Goal: Task Accomplishment & Management: Use online tool/utility

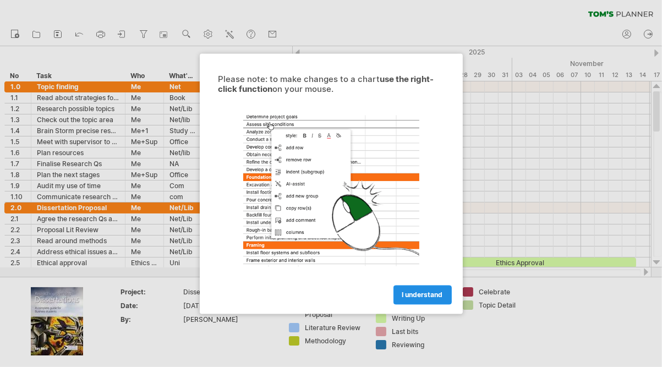
click at [434, 293] on span "I understand" at bounding box center [422, 295] width 41 height 8
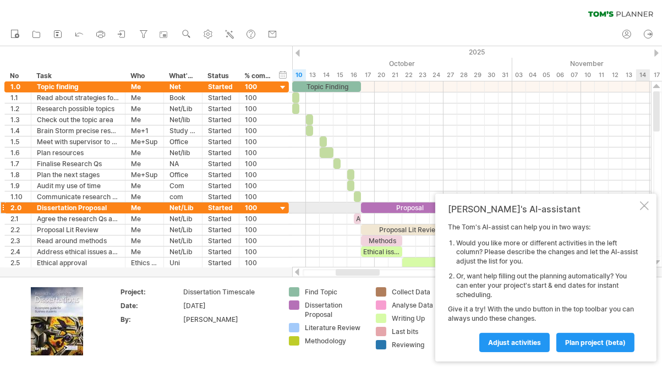
click at [646, 207] on div at bounding box center [644, 205] width 9 height 9
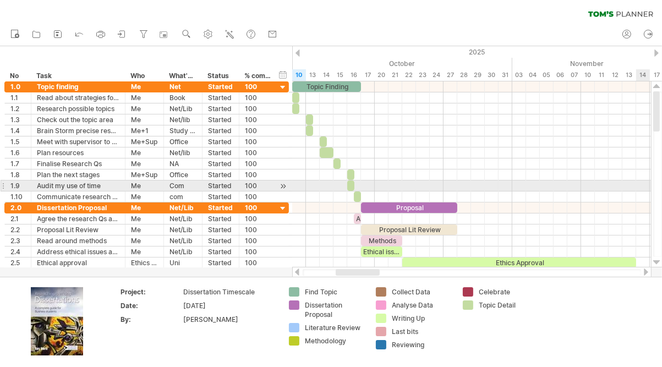
click at [651, 198] on div at bounding box center [657, 174] width 12 height 186
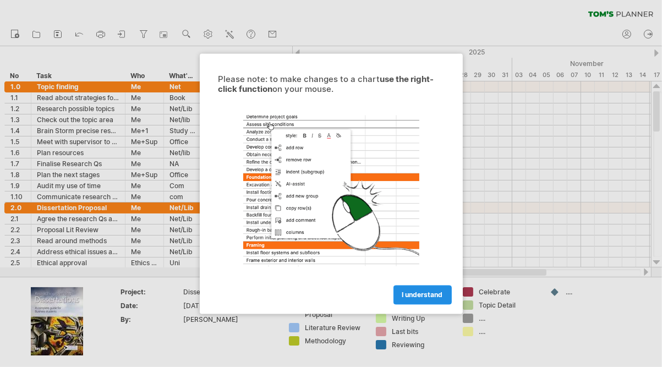
click at [428, 295] on span "I understand" at bounding box center [422, 295] width 41 height 8
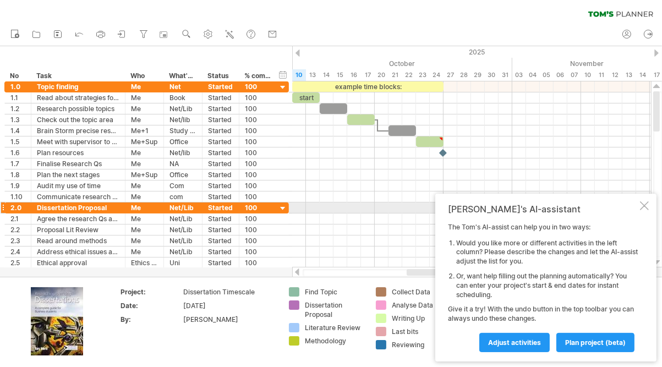
click at [645, 205] on div at bounding box center [644, 205] width 9 height 9
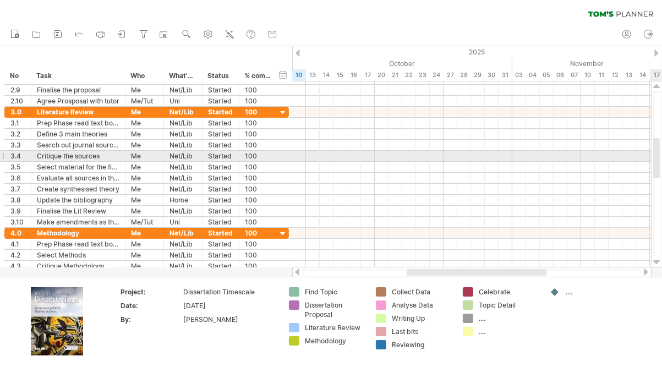
drag, startPoint x: 659, startPoint y: 123, endPoint x: 661, endPoint y: 179, distance: 55.6
click at [661, 179] on div at bounding box center [657, 174] width 9 height 166
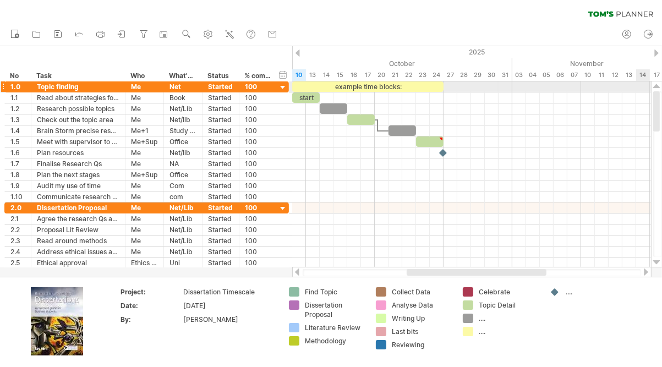
drag, startPoint x: 656, startPoint y: 178, endPoint x: 644, endPoint y: 89, distance: 89.3
click at [644, 89] on div "Trying to reach plan.tomsplanner.com Connected again... 0% clear filter new *" at bounding box center [331, 183] width 662 height 367
click at [58, 32] on rect at bounding box center [57, 32] width 3 height 1
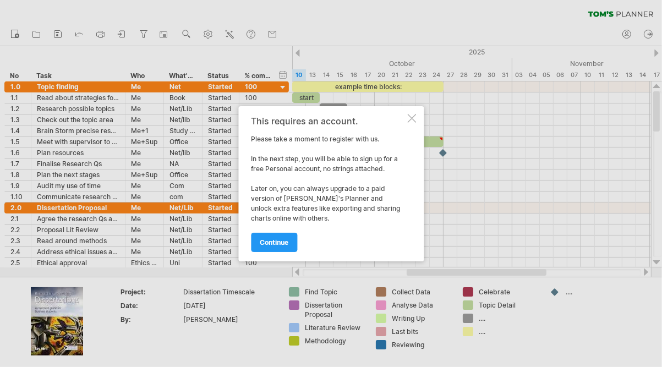
click at [410, 117] on div at bounding box center [411, 118] width 9 height 9
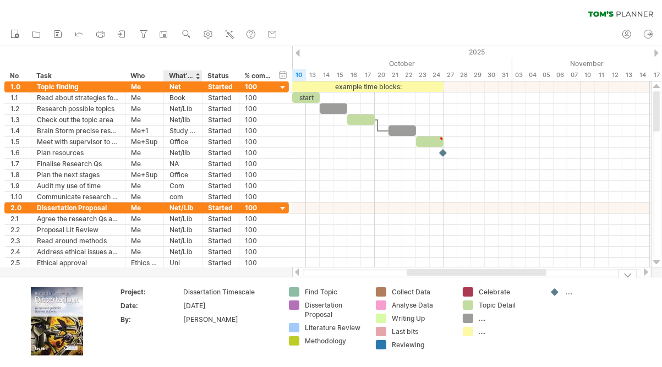
click at [190, 325] on td "[PERSON_NAME]" at bounding box center [230, 321] width 94 height 13
drag, startPoint x: 218, startPoint y: 320, endPoint x: 173, endPoint y: 316, distance: 44.7
click at [173, 316] on tr "By: ********" at bounding box center [199, 321] width 156 height 13
type input "**********"
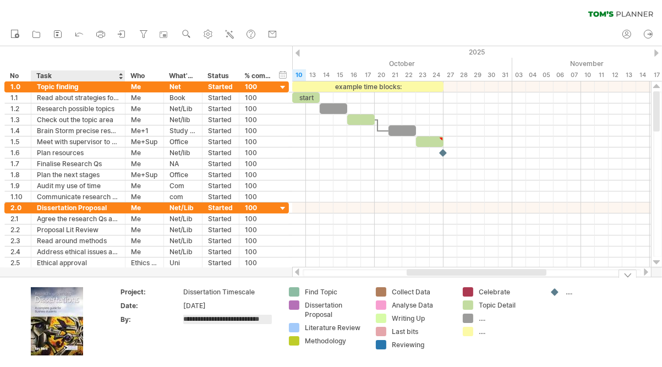
click at [65, 314] on img at bounding box center [57, 321] width 52 height 68
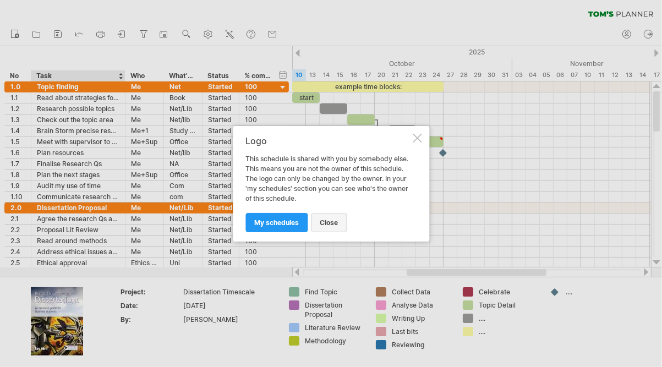
click at [322, 224] on span "close" at bounding box center [329, 222] width 18 height 8
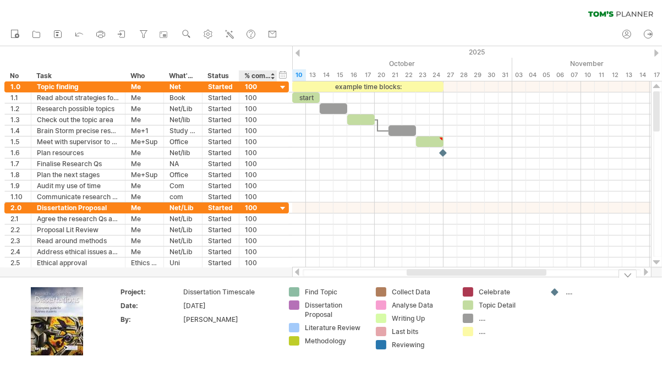
click at [269, 318] on div "Nia Elizabeth van der Velden" at bounding box center [229, 319] width 92 height 9
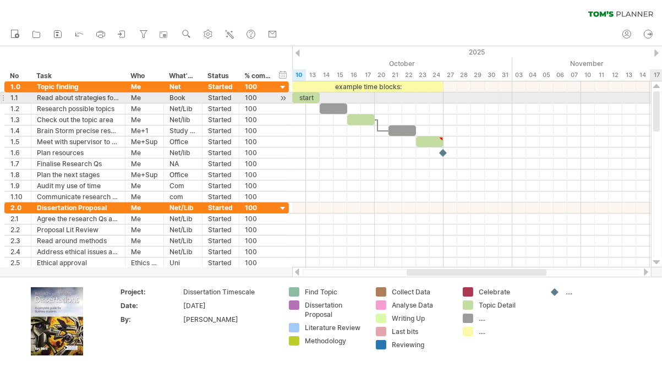
drag, startPoint x: 660, startPoint y: 97, endPoint x: 661, endPoint y: 126, distance: 28.6
click at [661, 126] on div at bounding box center [657, 174] width 9 height 166
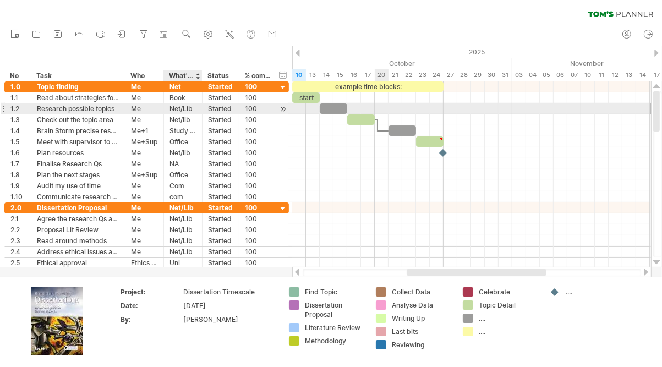
click at [182, 111] on div "Net/Lib" at bounding box center [182, 108] width 27 height 10
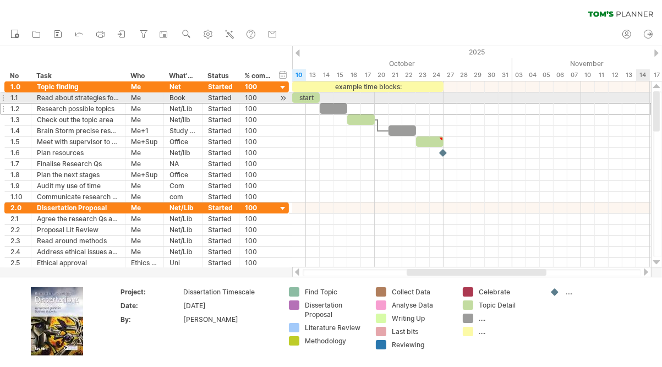
drag, startPoint x: 657, startPoint y: 125, endPoint x: 659, endPoint y: 94, distance: 31.4
click at [659, 94] on div at bounding box center [656, 111] width 7 height 40
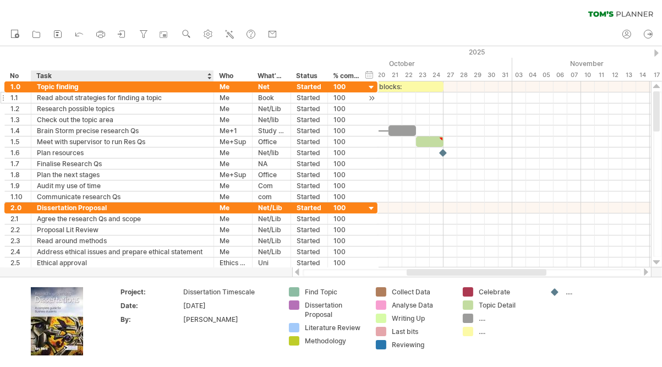
drag, startPoint x: 124, startPoint y: 75, endPoint x: 213, endPoint y: 96, distance: 91.6
click at [213, 96] on div "Trying to reach plan.tomsplanner.com Connected again... 0% clear filter new *" at bounding box center [331, 183] width 662 height 367
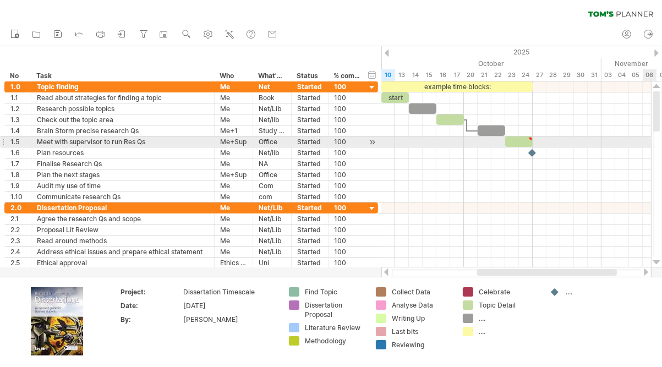
drag, startPoint x: 661, startPoint y: 112, endPoint x: 659, endPoint y: 145, distance: 32.5
click at [659, 145] on div at bounding box center [657, 174] width 9 height 166
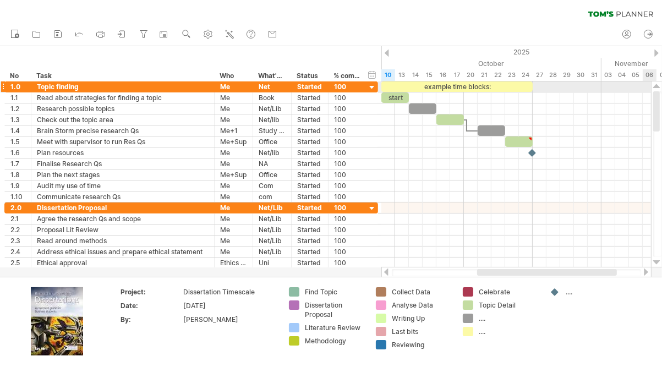
drag, startPoint x: 658, startPoint y: 122, endPoint x: 661, endPoint y: 86, distance: 35.4
click at [661, 86] on div at bounding box center [657, 174] width 12 height 186
click at [212, 35] on use at bounding box center [207, 34] width 11 height 11
select select "*"
select select "**"
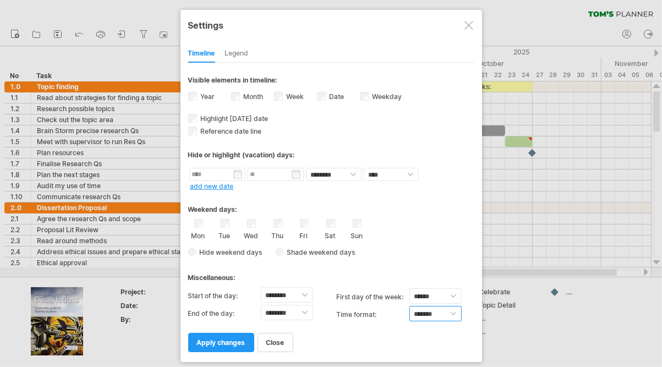
click at [424, 311] on select "******* *******" at bounding box center [435, 313] width 52 height 15
click at [424, 306] on select "******* *******" at bounding box center [435, 313] width 52 height 15
select select "******"
click at [409, 306] on select "******* *******" at bounding box center [435, 313] width 52 height 15
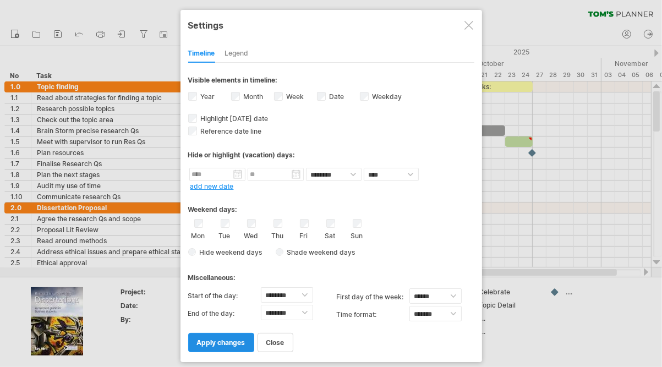
click at [234, 338] on span "apply changes" at bounding box center [221, 342] width 48 height 8
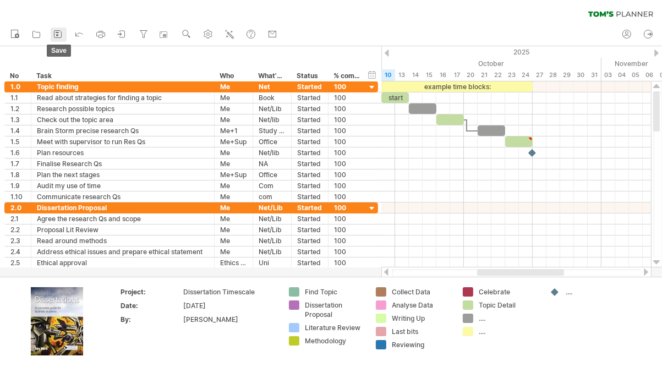
click at [59, 36] on icon at bounding box center [57, 34] width 11 height 11
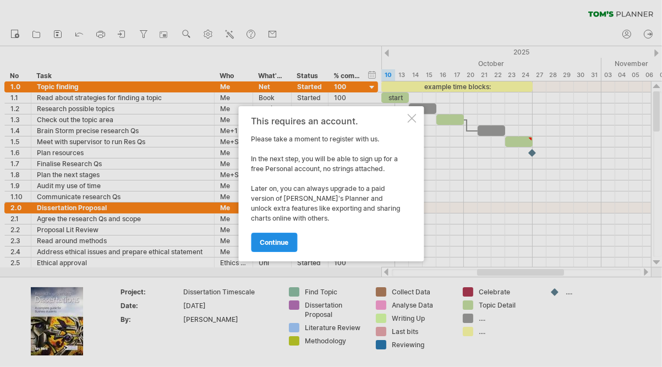
click at [285, 244] on span "continue" at bounding box center [274, 242] width 29 height 8
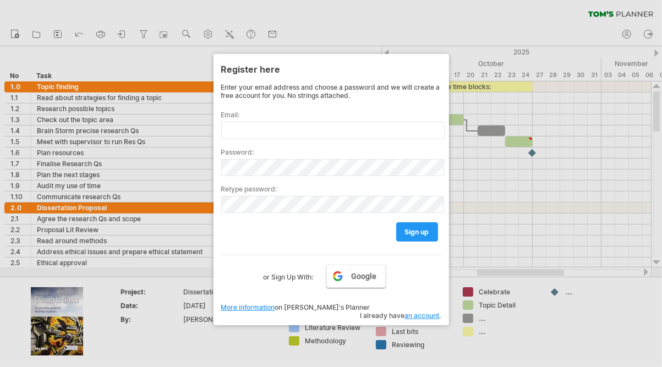
click at [347, 275] on link "Google" at bounding box center [355, 276] width 59 height 23
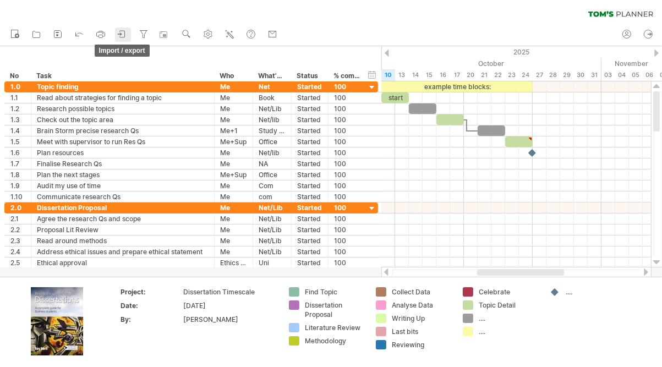
click at [119, 35] on icon at bounding box center [122, 34] width 11 height 11
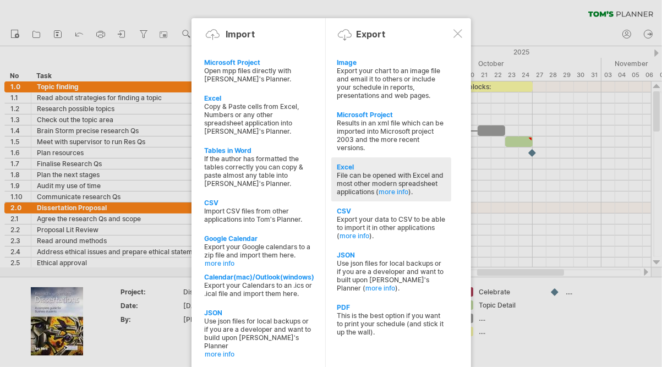
click at [353, 163] on div "Excel" at bounding box center [391, 167] width 109 height 8
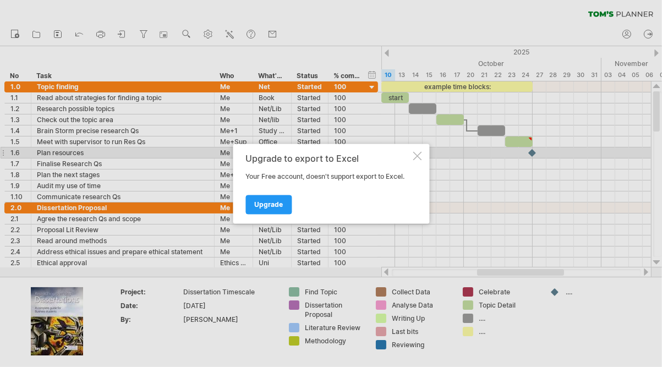
click at [414, 156] on div at bounding box center [417, 155] width 9 height 9
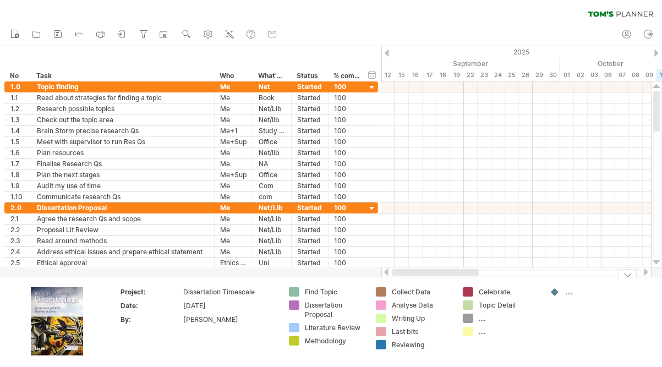
drag, startPoint x: 526, startPoint y: 271, endPoint x: 394, endPoint y: 280, distance: 132.3
click at [394, 280] on div "Trying to reach plan.tomsplanner.com Connected again... 0% clear filter new *" at bounding box center [331, 183] width 662 height 367
click at [124, 34] on icon at bounding box center [122, 34] width 11 height 11
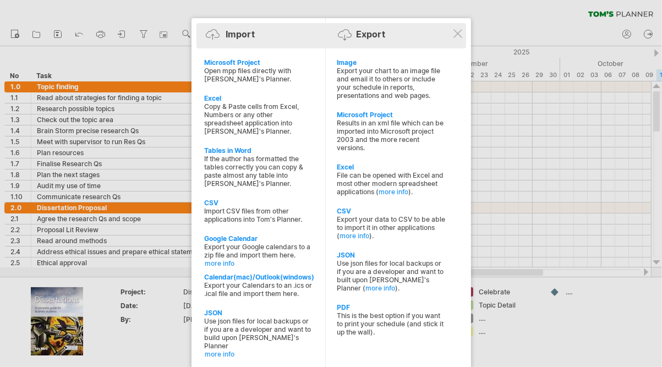
click at [462, 32] on div "Import Export" at bounding box center [331, 36] width 264 height 17
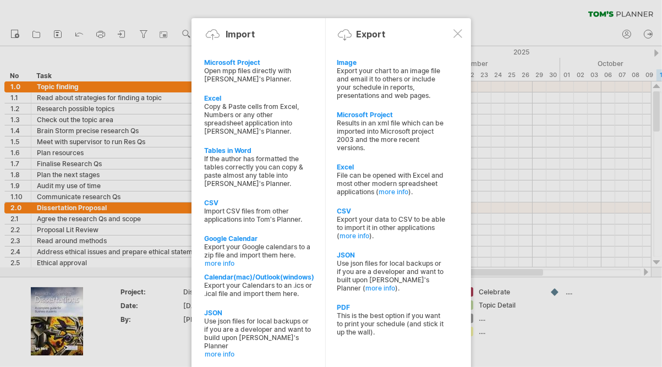
click at [457, 36] on div at bounding box center [457, 33] width 9 height 9
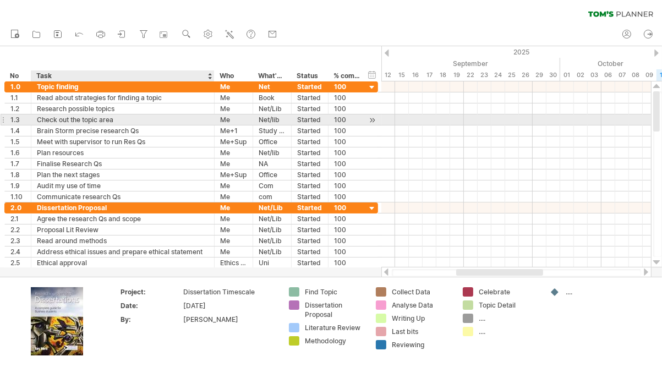
click at [102, 122] on div "Check out the topic area" at bounding box center [123, 119] width 172 height 10
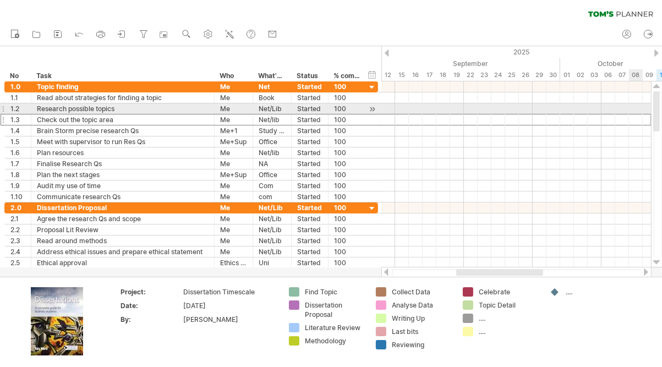
drag, startPoint x: 659, startPoint y: 121, endPoint x: 660, endPoint y: 108, distance: 12.7
click at [660, 108] on div at bounding box center [657, 174] width 9 height 166
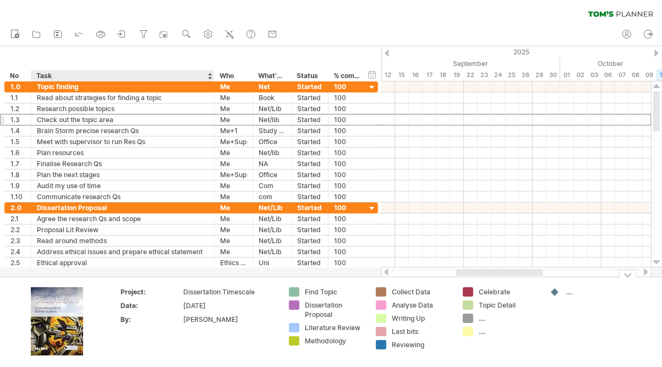
click at [49, 318] on img at bounding box center [57, 321] width 52 height 68
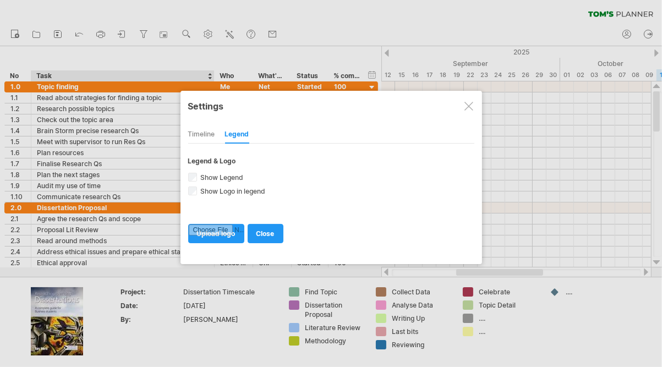
click at [213, 132] on div "Timeline" at bounding box center [201, 135] width 27 height 18
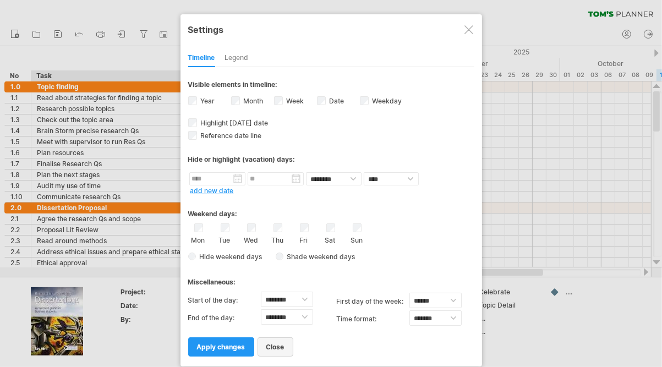
click at [274, 343] on span "close" at bounding box center [275, 347] width 18 height 8
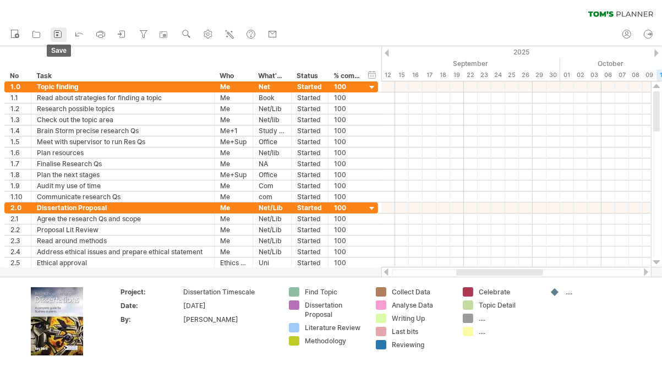
click at [58, 34] on icon at bounding box center [57, 34] width 11 height 11
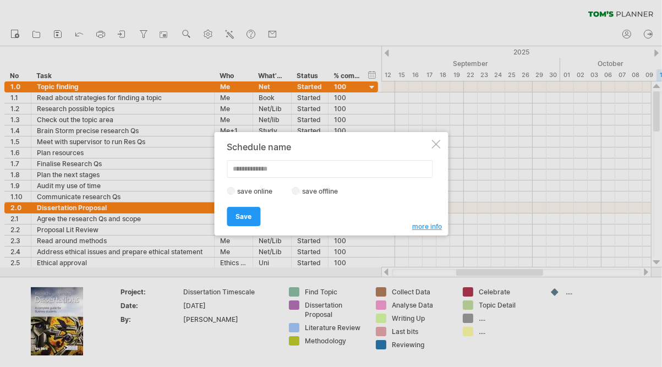
click at [435, 149] on div at bounding box center [435, 144] width 9 height 9
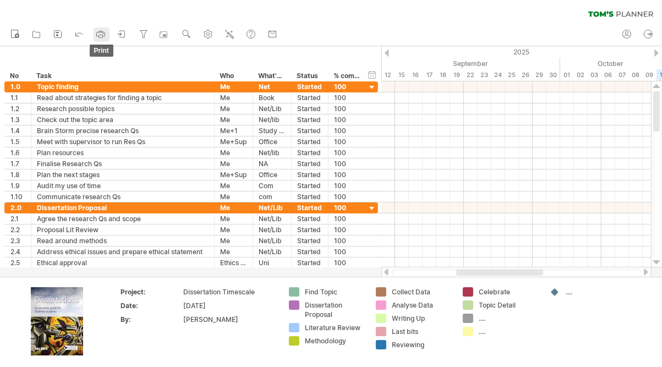
click at [99, 34] on icon at bounding box center [100, 34] width 11 height 11
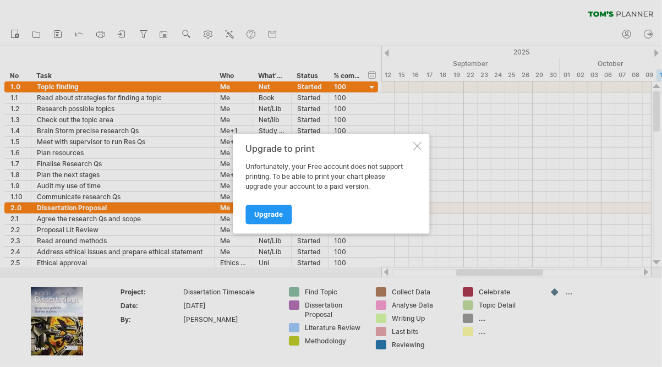
click at [418, 146] on div at bounding box center [417, 145] width 9 height 9
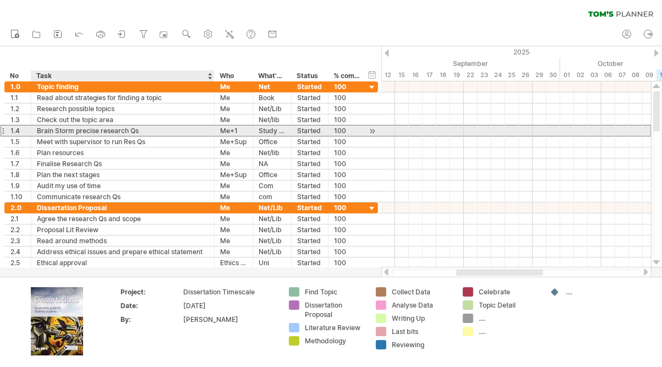
click at [100, 131] on div "Brain Storm precise research Qs" at bounding box center [123, 130] width 172 height 10
click at [100, 131] on input "**********" at bounding box center [123, 130] width 172 height 10
drag, startPoint x: 100, startPoint y: 131, endPoint x: 146, endPoint y: 127, distance: 45.9
click at [146, 127] on input "**********" at bounding box center [123, 130] width 172 height 10
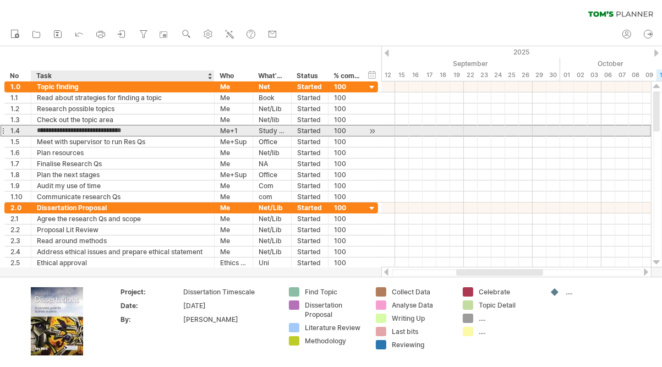
click at [146, 127] on input "**********" at bounding box center [123, 130] width 172 height 10
click at [60, 127] on input "**********" at bounding box center [123, 130] width 172 height 10
click at [141, 128] on input "**********" at bounding box center [123, 130] width 172 height 10
type input "**********"
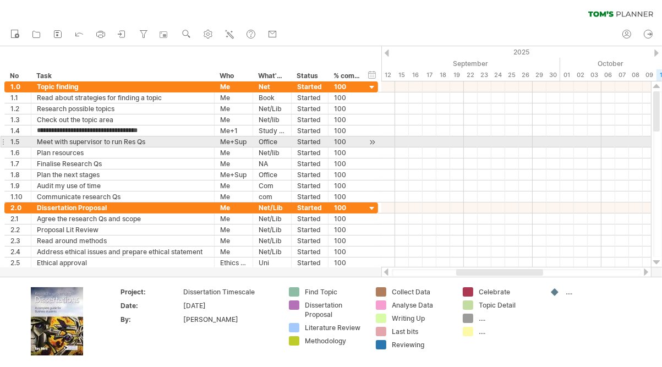
click at [7, 140] on div "*** 1.5" at bounding box center [18, 141] width 26 height 10
click at [2, 141] on div at bounding box center [3, 142] width 4 height 12
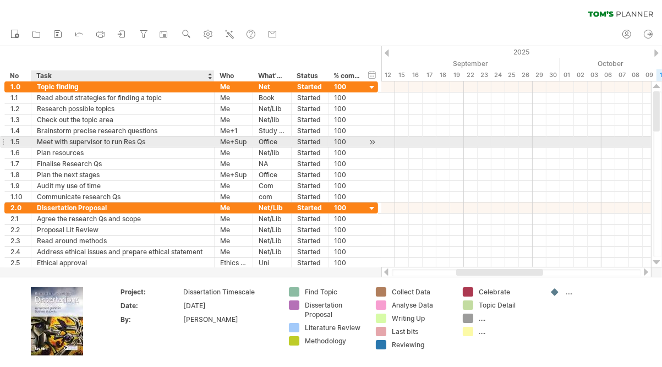
click at [64, 138] on div "Meet with supervisor to run Res Qs" at bounding box center [123, 141] width 172 height 10
click at [64, 138] on input "**********" at bounding box center [123, 141] width 172 height 10
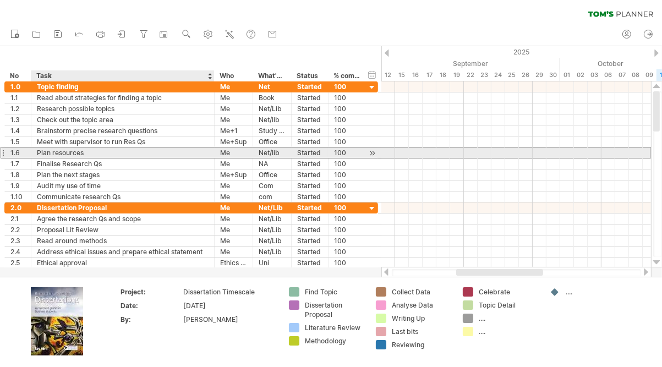
click at [99, 155] on div "Plan resources" at bounding box center [123, 152] width 172 height 10
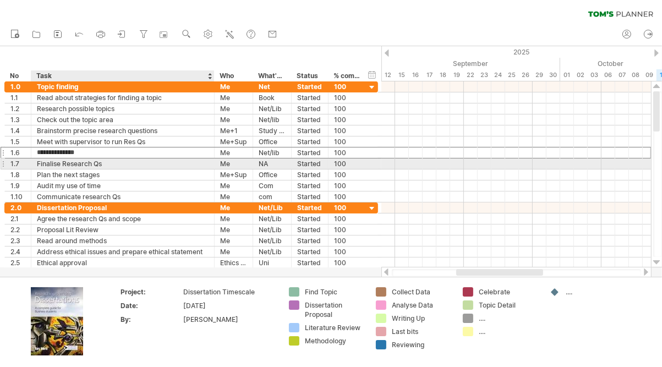
click at [106, 161] on div "Finalise Research Qs" at bounding box center [123, 163] width 172 height 10
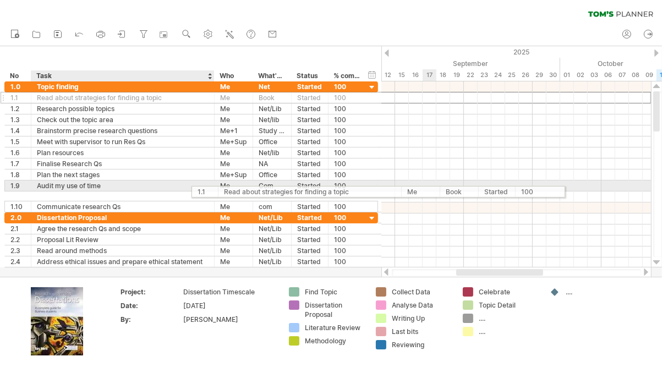
drag, startPoint x: 19, startPoint y: 101, endPoint x: 212, endPoint y: 190, distance: 212.7
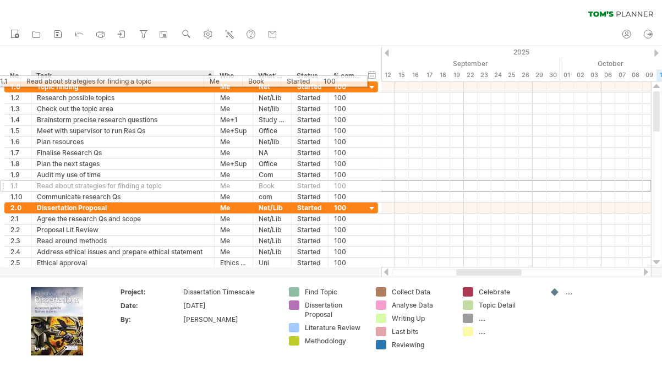
drag, startPoint x: 106, startPoint y: 184, endPoint x: 91, endPoint y: 76, distance: 108.2
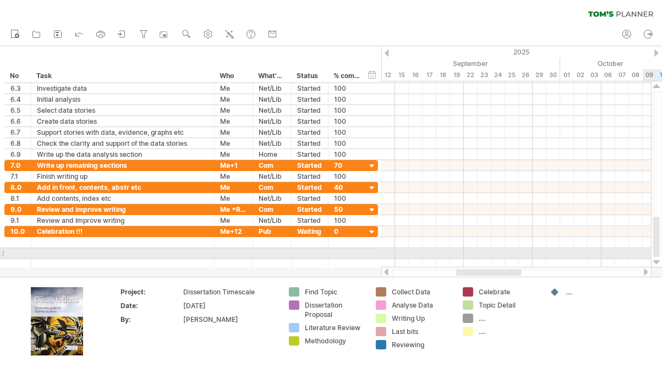
drag, startPoint x: 658, startPoint y: 109, endPoint x: 661, endPoint y: 252, distance: 143.1
click at [661, 252] on div at bounding box center [657, 174] width 9 height 166
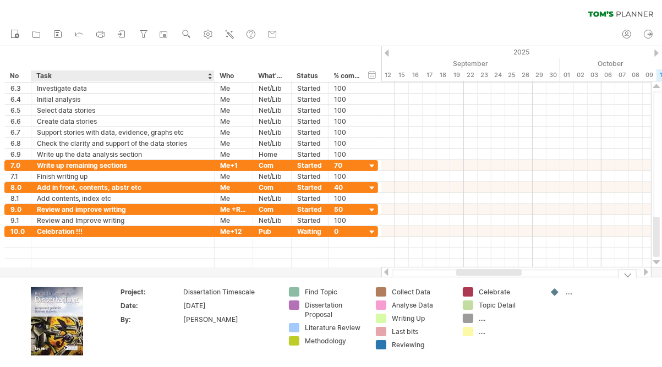
click at [65, 315] on img at bounding box center [57, 321] width 52 height 68
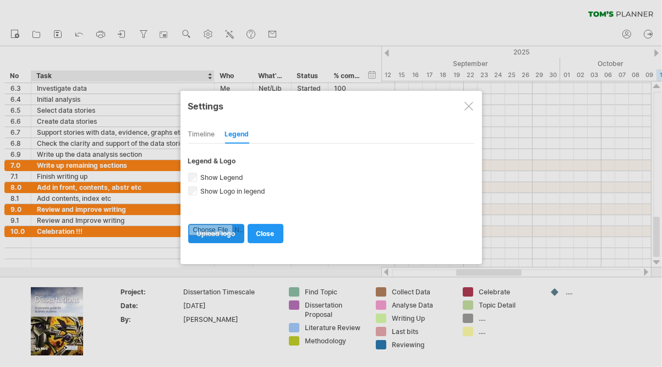
click at [227, 227] on input "file" at bounding box center [216, 233] width 55 height 18
click at [470, 108] on div at bounding box center [468, 106] width 9 height 9
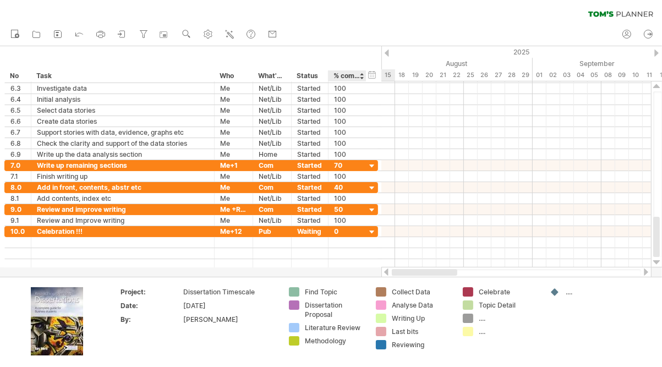
drag, startPoint x: 480, startPoint y: 271, endPoint x: 355, endPoint y: 274, distance: 124.9
click at [355, 274] on div "Trying to reach plan.tomsplanner.com Connected again... 0% clear filter new *" at bounding box center [331, 183] width 662 height 367
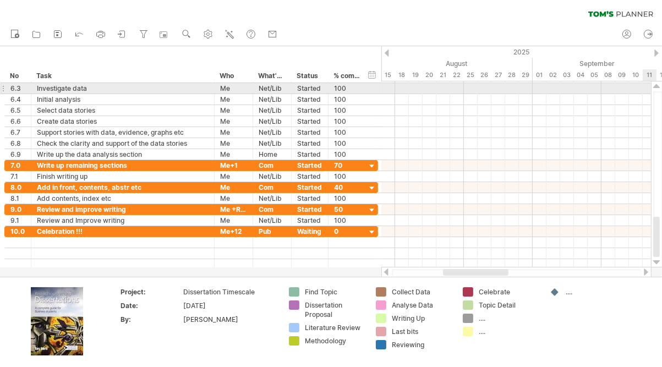
click at [655, 86] on div at bounding box center [656, 86] width 7 height 9
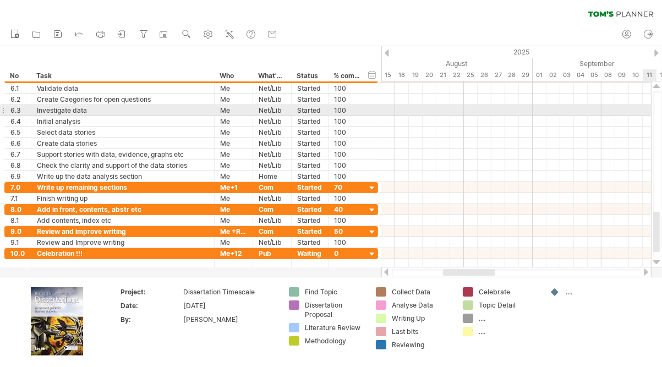
click at [655, 86] on div at bounding box center [656, 86] width 7 height 9
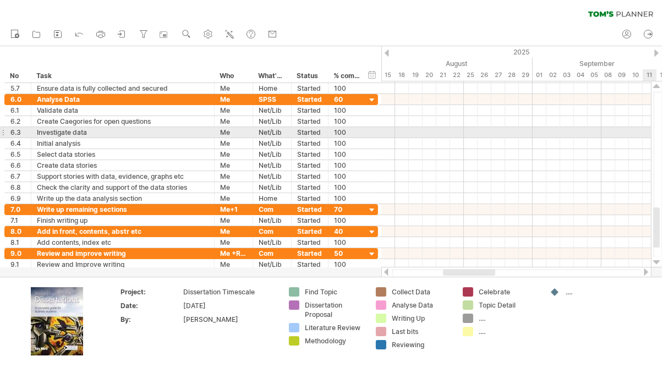
click at [655, 86] on div at bounding box center [656, 86] width 7 height 9
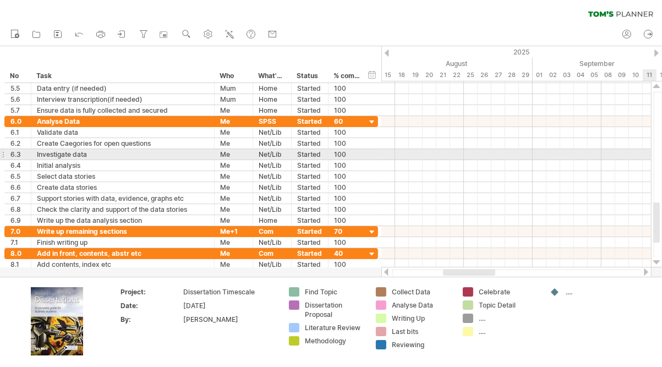
click at [655, 86] on div at bounding box center [656, 86] width 7 height 9
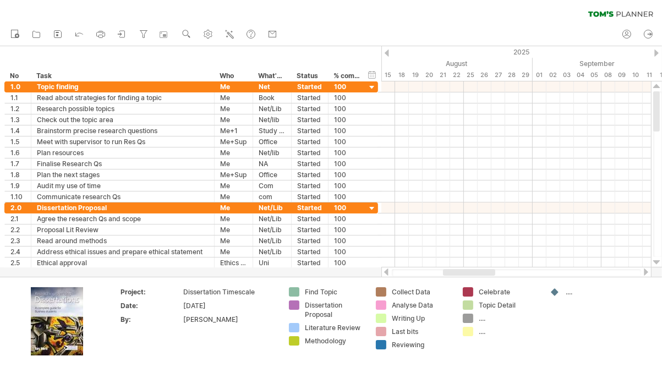
drag, startPoint x: 659, startPoint y: 215, endPoint x: 660, endPoint y: 69, distance: 145.3
click at [660, 69] on div "Trying to reach plan.tomsplanner.com Connected again... 0% clear filter new *" at bounding box center [331, 183] width 662 height 367
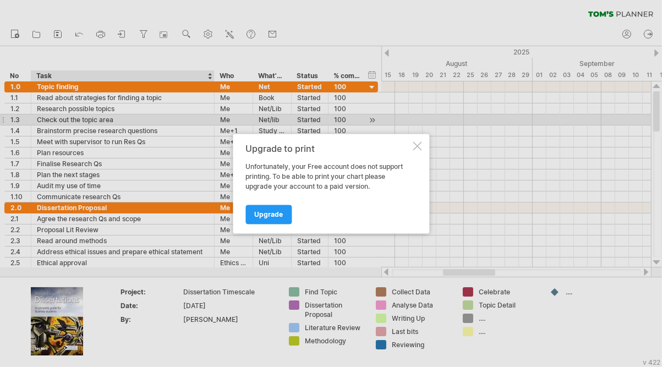
click at [419, 142] on div at bounding box center [417, 145] width 9 height 9
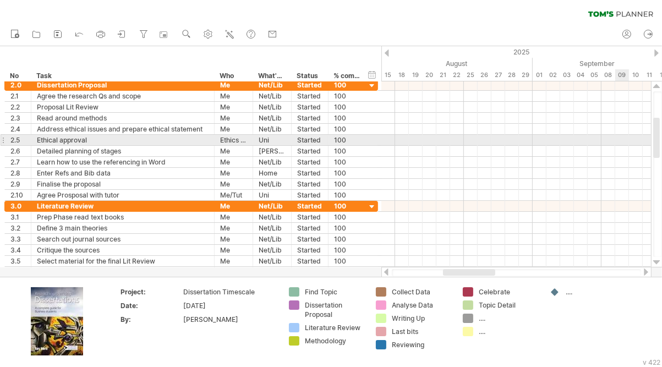
drag, startPoint x: 658, startPoint y: 111, endPoint x: 661, endPoint y: 136, distance: 25.6
click at [661, 136] on div at bounding box center [657, 174] width 9 height 166
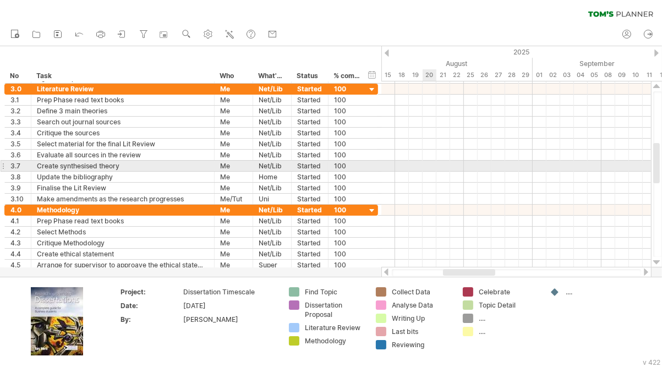
drag, startPoint x: 658, startPoint y: 143, endPoint x: 661, endPoint y: 169, distance: 26.7
click at [661, 169] on div at bounding box center [657, 174] width 9 height 166
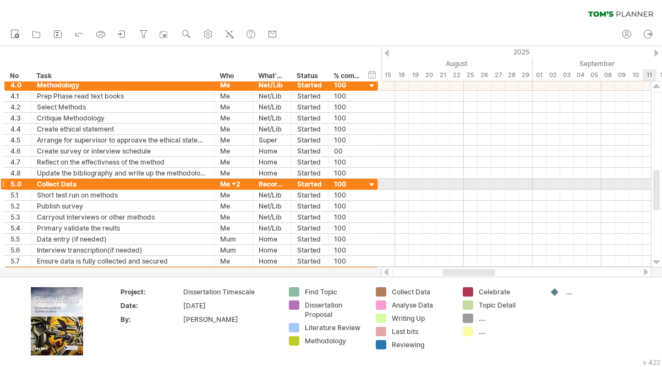
drag, startPoint x: 659, startPoint y: 158, endPoint x: 661, endPoint y: 185, distance: 27.1
click at [661, 185] on div at bounding box center [657, 174] width 9 height 166
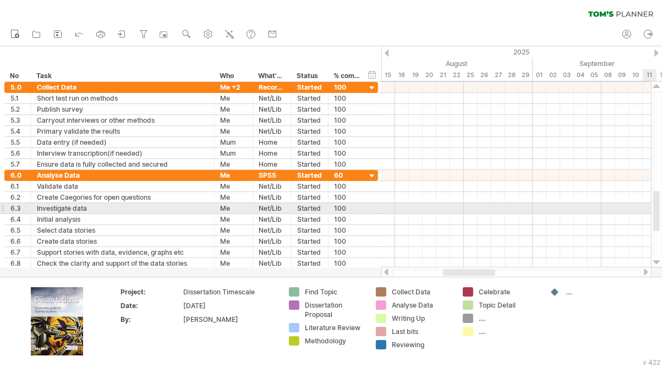
drag, startPoint x: 659, startPoint y: 188, endPoint x: 661, endPoint y: 209, distance: 21.0
click at [661, 209] on div at bounding box center [657, 174] width 9 height 166
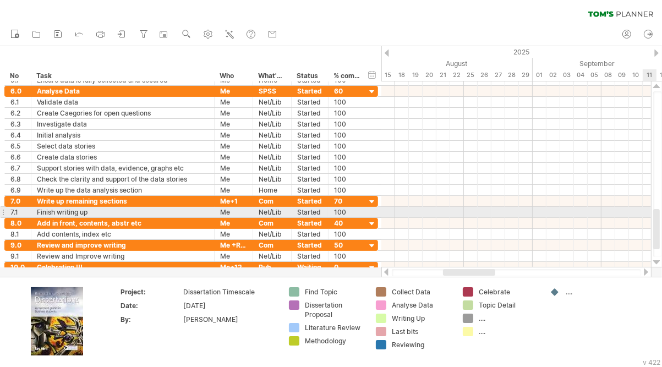
drag, startPoint x: 659, startPoint y: 198, endPoint x: 661, endPoint y: 216, distance: 18.4
click at [661, 216] on div at bounding box center [657, 174] width 9 height 166
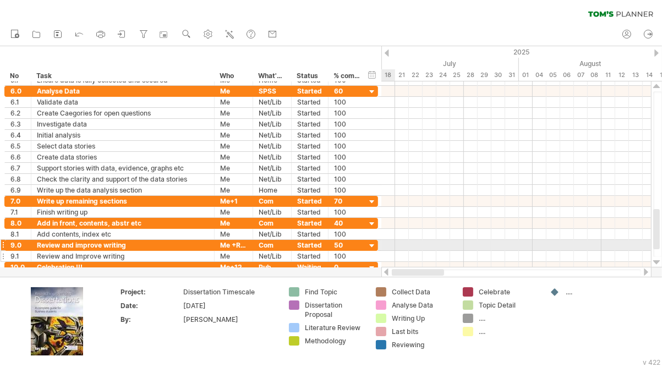
drag, startPoint x: 484, startPoint y: 272, endPoint x: 381, endPoint y: 251, distance: 105.6
click at [381, 251] on div "Trying to reach plan.tomsplanner.com Connected again... 0% clear filter new *" at bounding box center [331, 183] width 662 height 367
